Goal: Check status: Check status

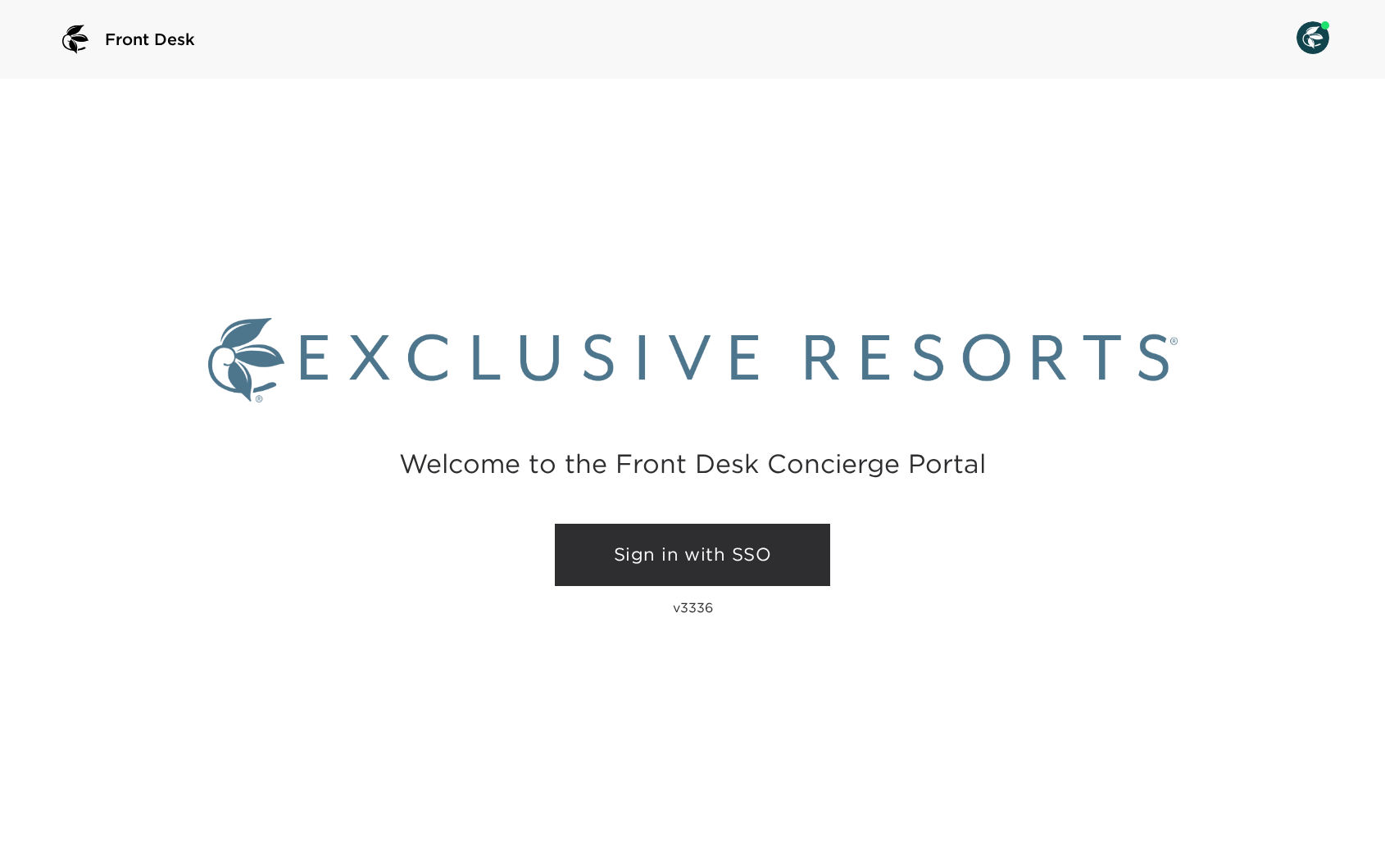
click at [716, 557] on link "Sign in with SSO" at bounding box center [692, 555] width 276 height 62
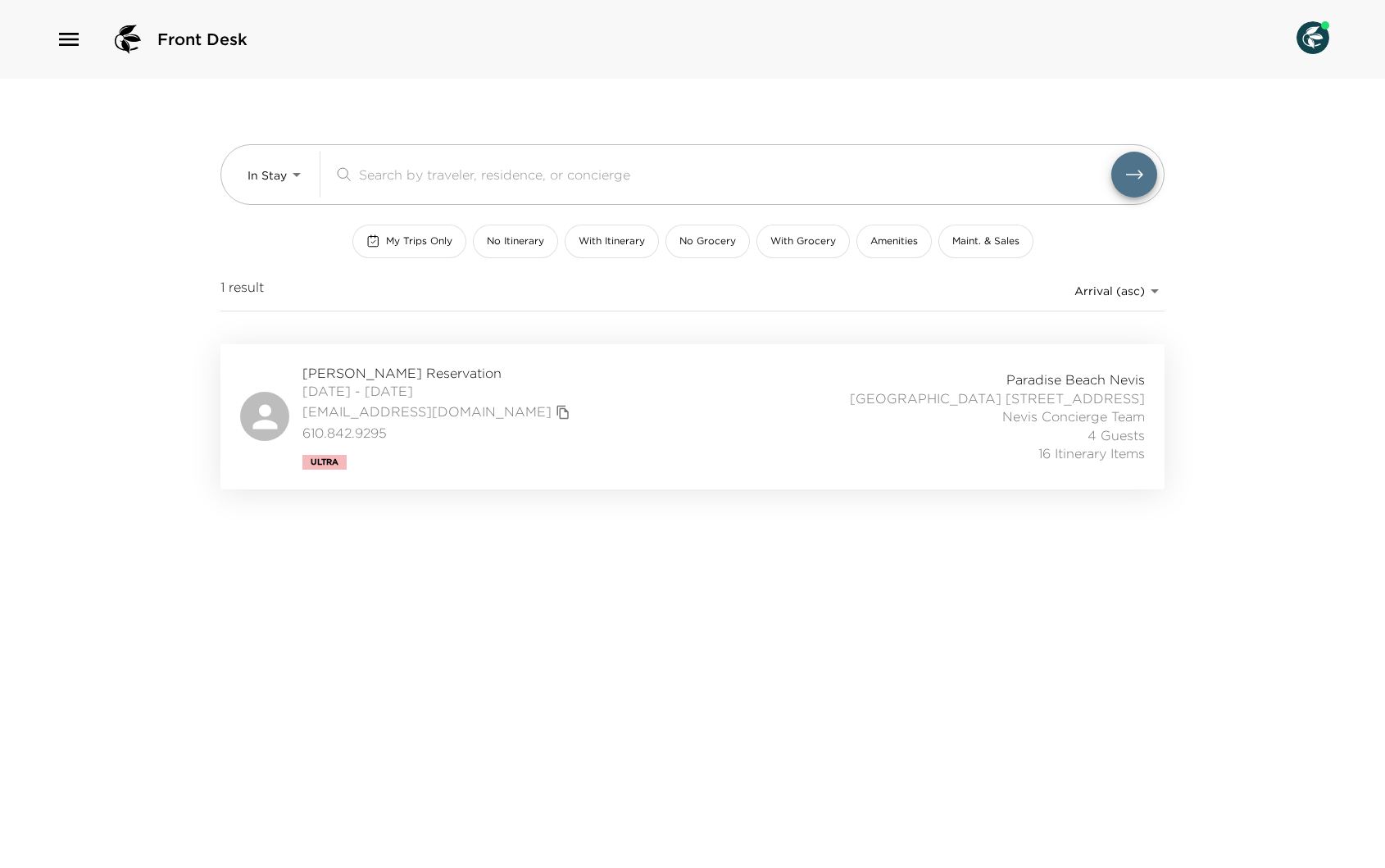
click at [521, 430] on div "Mark Eckman Reservation 09/27/2025 - 10/03/2025 meckman@jdeckmaninc.com 610.842…" at bounding box center [692, 417] width 905 height 106
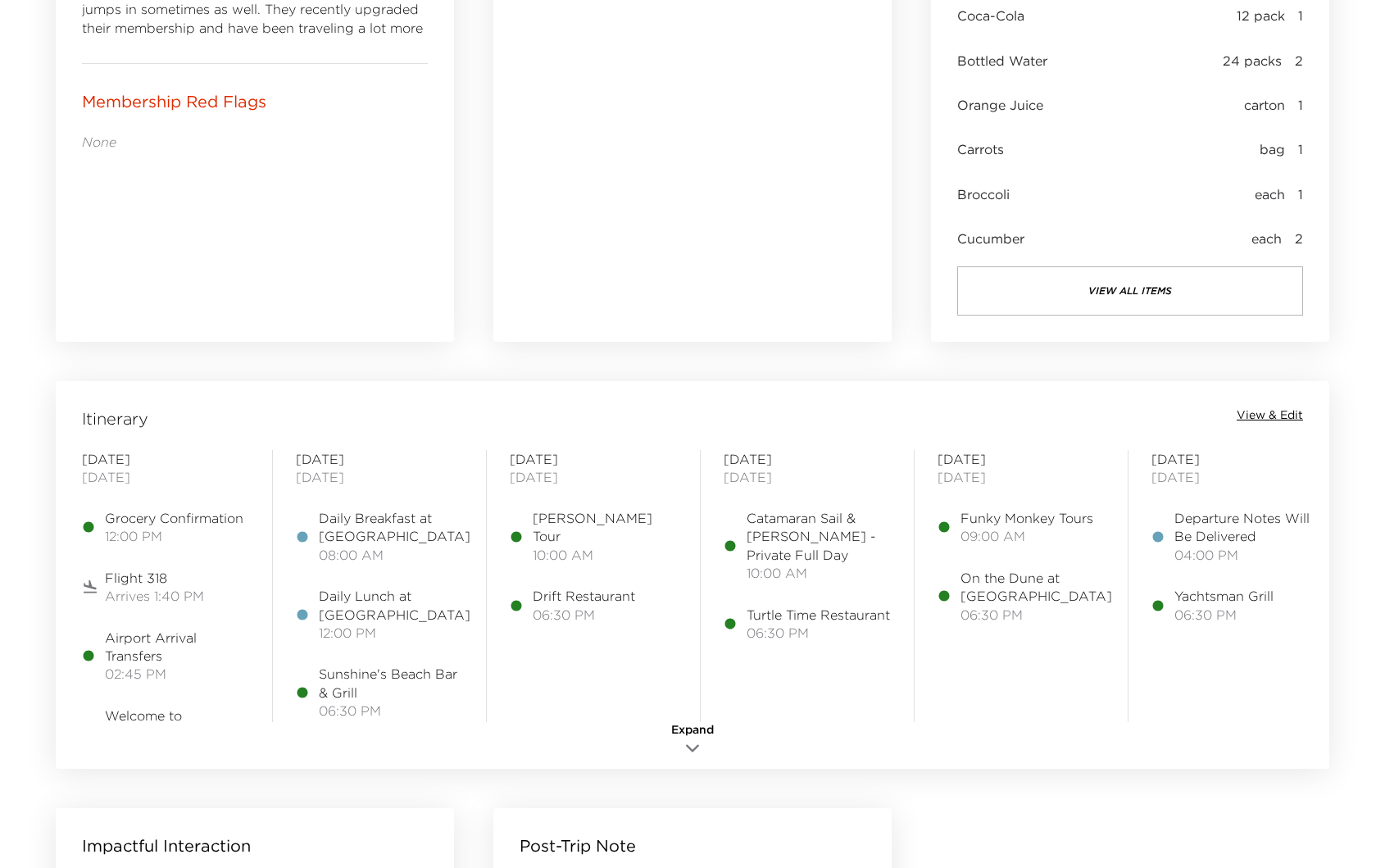
scroll to position [993, 0]
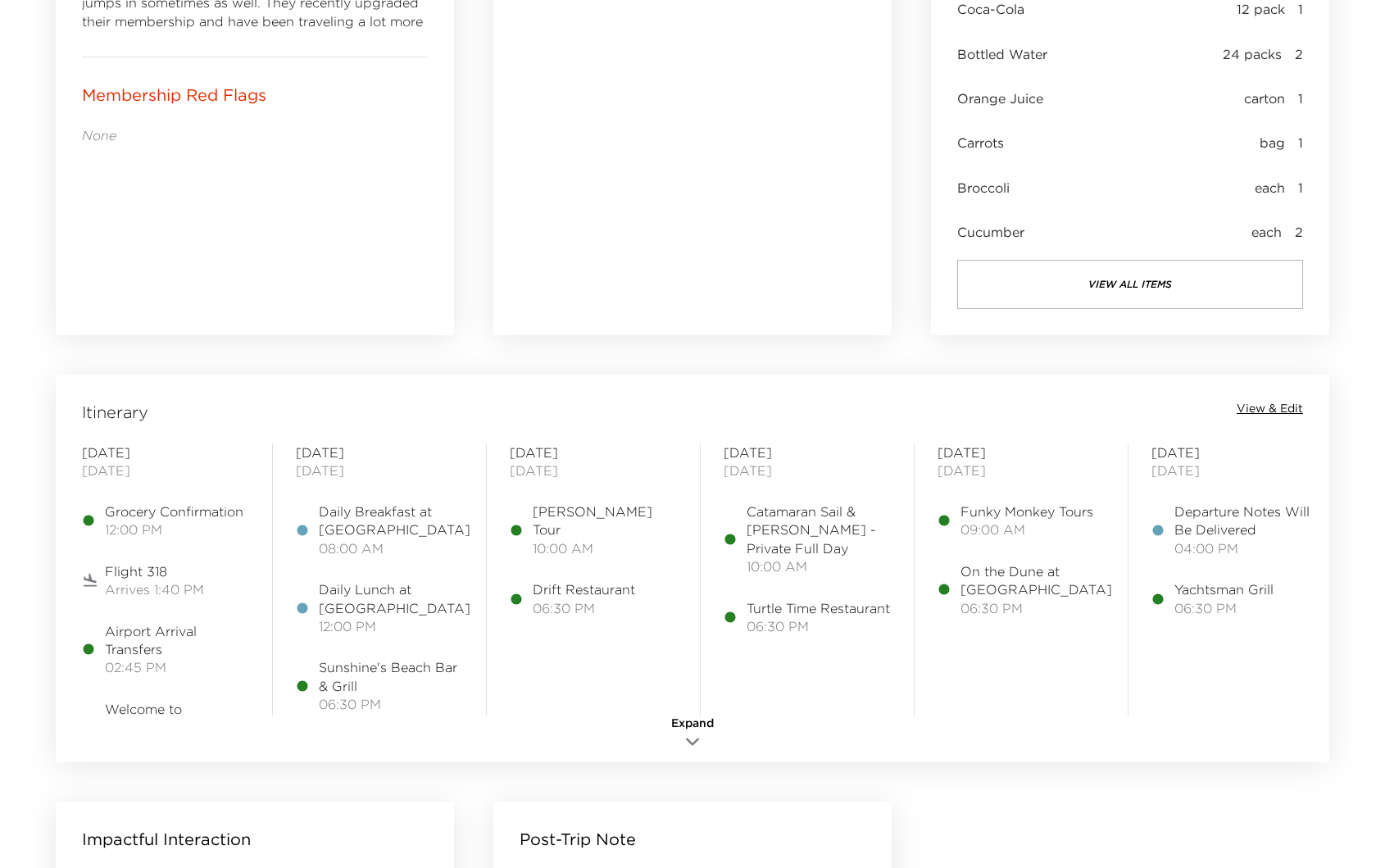
click at [1282, 407] on span "View & Edit" at bounding box center [1270, 408] width 67 height 16
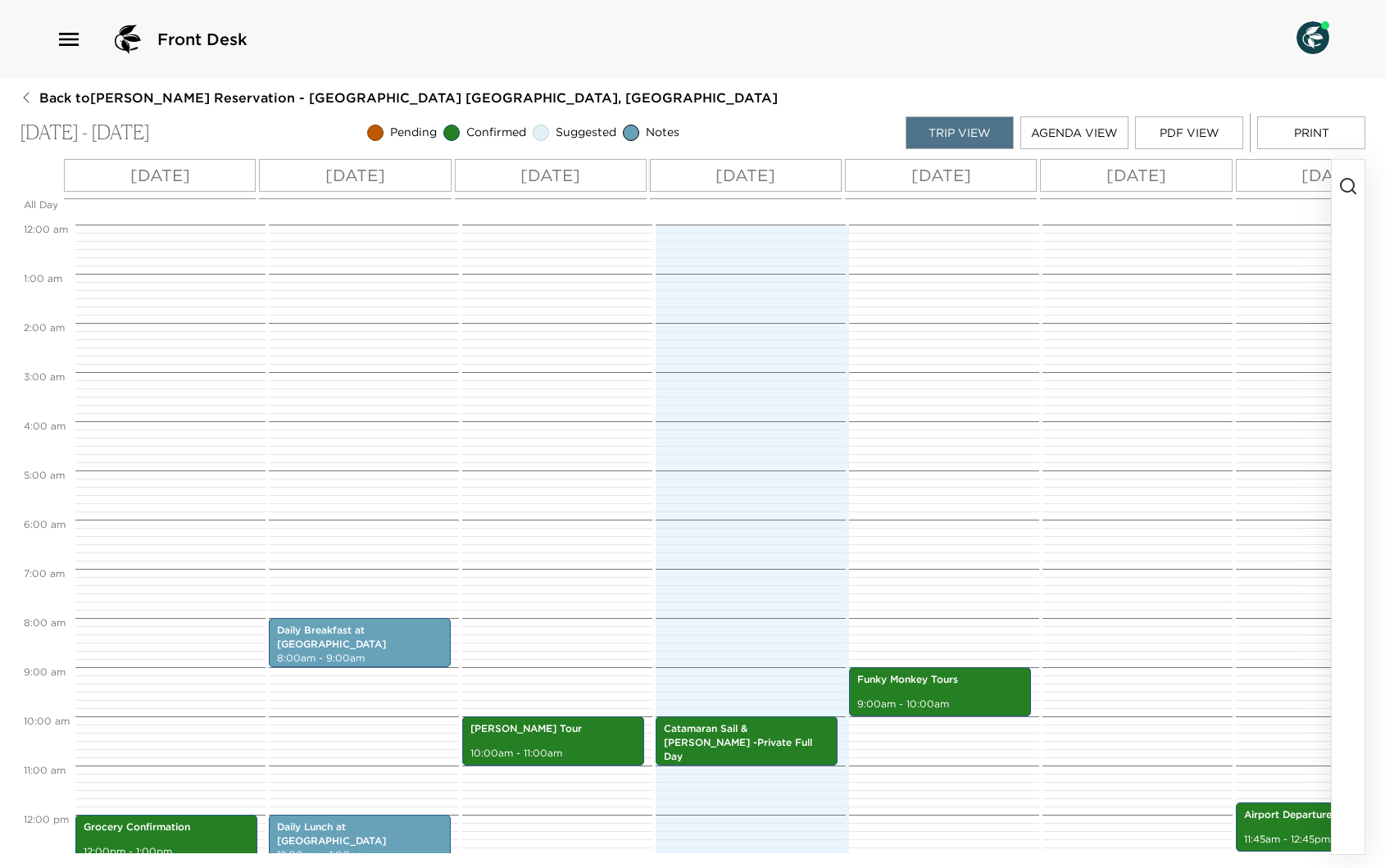
scroll to position [394, 0]
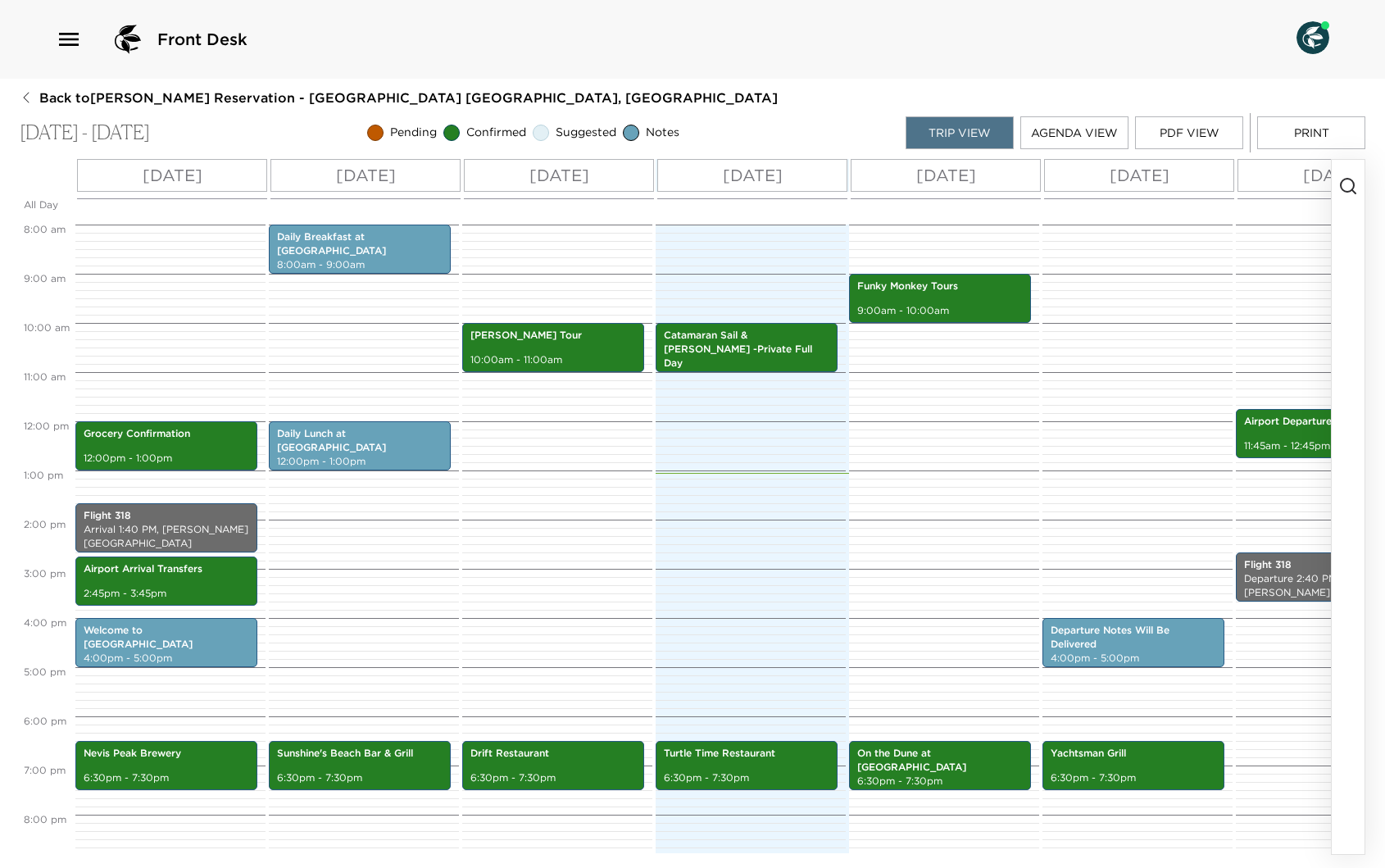
click at [1179, 126] on button "PDF View" at bounding box center [1189, 133] width 108 height 33
